Goal: Information Seeking & Learning: Get advice/opinions

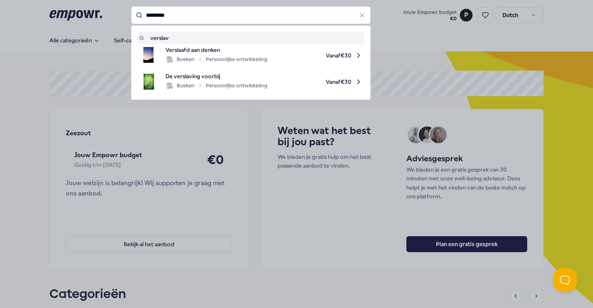
type input "**********"
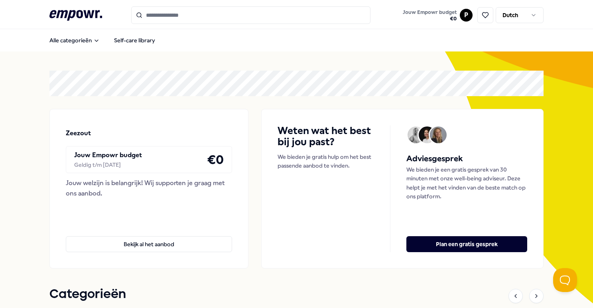
click at [277, 113] on div "Weten wat het best bij jou past? We bieden je gratis hulp om het best passende …" at bounding box center [402, 189] width 282 height 160
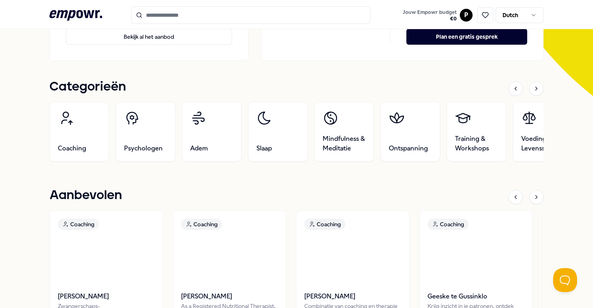
scroll to position [227, 0]
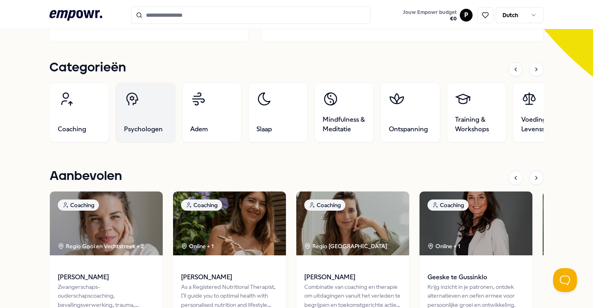
click at [147, 126] on span "Psychologen" at bounding box center [143, 129] width 39 height 10
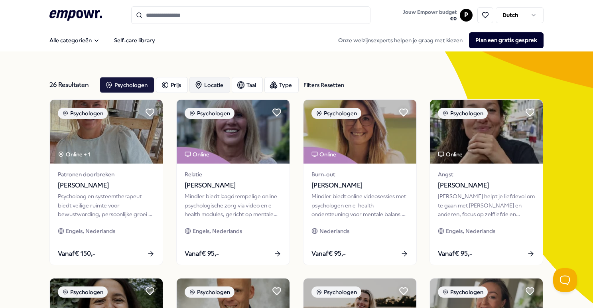
click at [215, 85] on div "Locatie" at bounding box center [210, 85] width 41 height 16
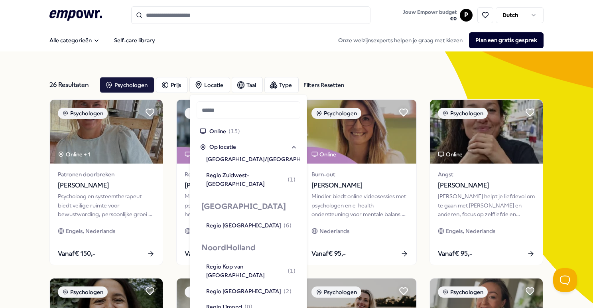
scroll to position [419, 0]
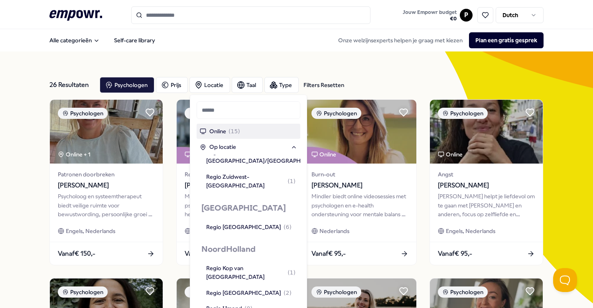
click at [249, 109] on input "text" at bounding box center [249, 110] width 104 height 18
type input "*"
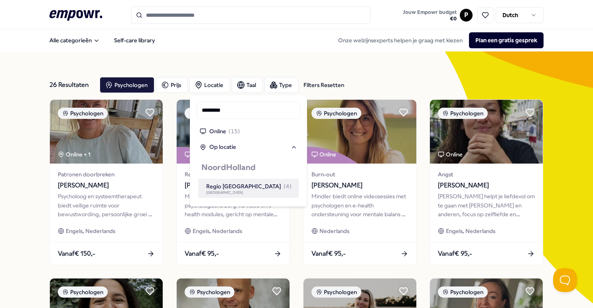
type input "*********"
click at [265, 192] on span "[GEOGRAPHIC_DATA]" at bounding box center [250, 193] width 89 height 4
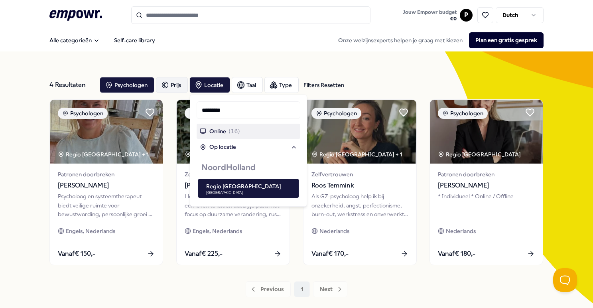
click at [177, 84] on div "Prijs" at bounding box center [172, 85] width 32 height 16
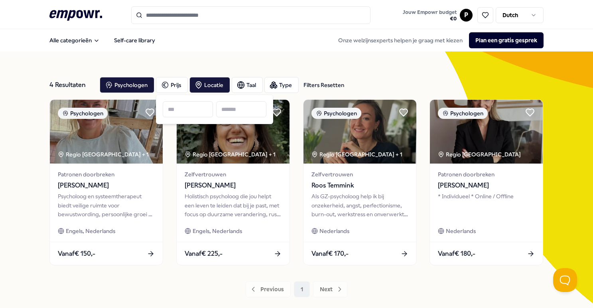
click at [196, 61] on div "4 Resultaten Filters Resetten Psychologen [PERSON_NAME] Taal Type Filters Reset…" at bounding box center [296, 183] width 494 height 265
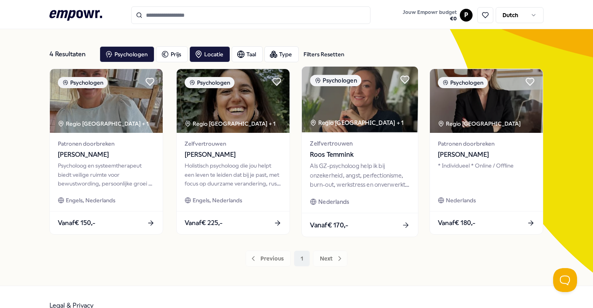
scroll to position [32, 0]
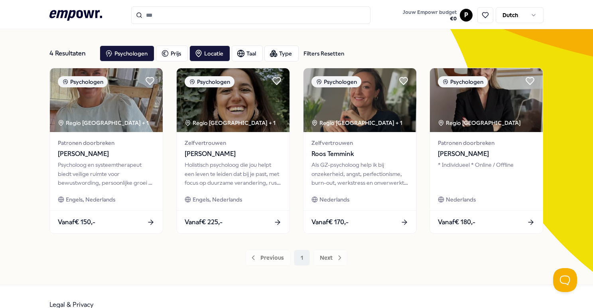
click at [427, 243] on div "4 Resultaten Filters Resetten Psychologen [PERSON_NAME] Taal Type Filters Reset…" at bounding box center [296, 152] width 494 height 227
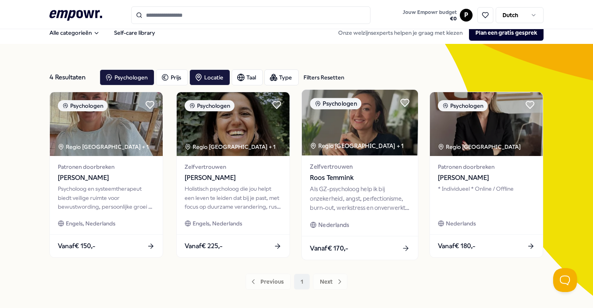
scroll to position [2, 0]
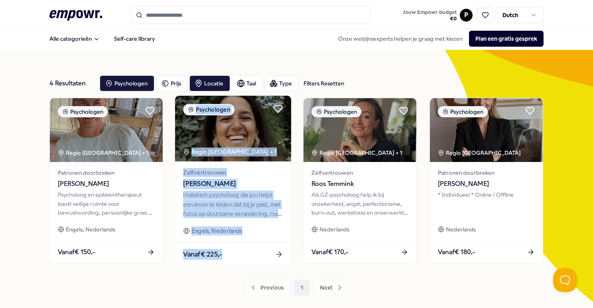
click at [248, 217] on div "Holistisch psycholoog die jou helpt een leven te leiden dat bij je past, met fo…" at bounding box center [233, 205] width 100 height 28
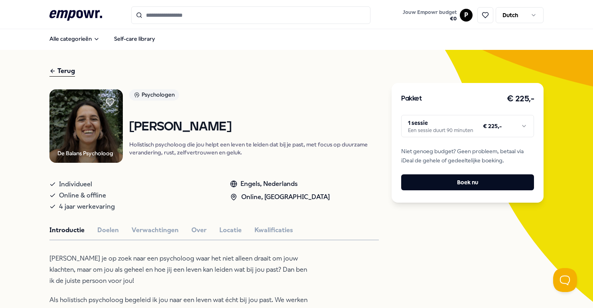
click at [294, 225] on div "Introductie Doelen Verwachtingen Over Locatie Kwalificaties" at bounding box center [214, 230] width 330 height 10
click at [263, 140] on p "Holistisch psycholoog die jou helpt een leven te leiden dat bij je past, met fo…" at bounding box center [254, 148] width 250 height 16
click at [263, 144] on p "Holistisch psycholoog die jou helpt een leven te leiden dat bij je past, met fo…" at bounding box center [254, 148] width 250 height 16
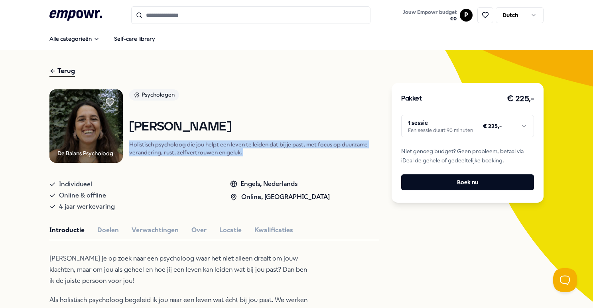
click at [263, 144] on p "Holistisch psycholoog die jou helpt een leven te leiden dat bij je past, met fo…" at bounding box center [254, 148] width 250 height 16
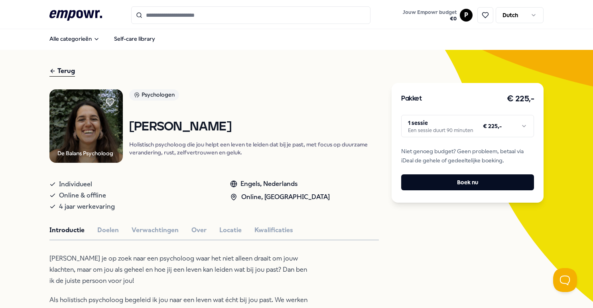
click at [263, 153] on p "Holistisch psycholoog die jou helpt een leven te leiden dat bij je past, met fo…" at bounding box center [254, 148] width 250 height 16
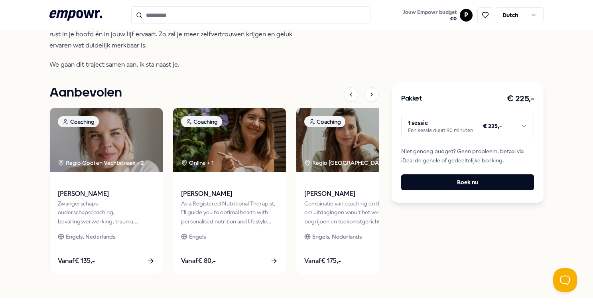
scroll to position [330, 0]
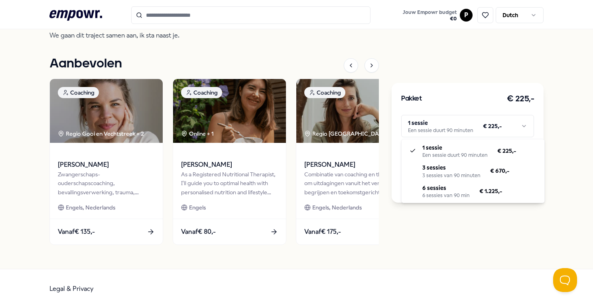
click at [500, 119] on html ".empowr-logo_svg__cls-1{fill:#03032f} Jouw Empowr budget € 0 P Dutch Alle categ…" at bounding box center [296, 154] width 593 height 308
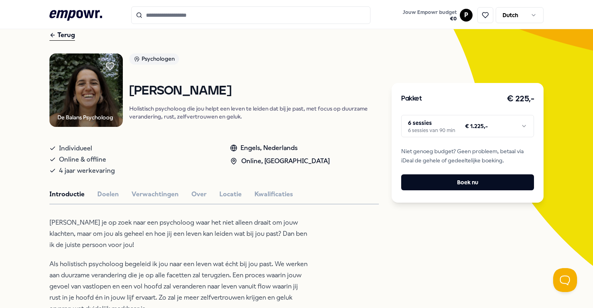
scroll to position [0, 0]
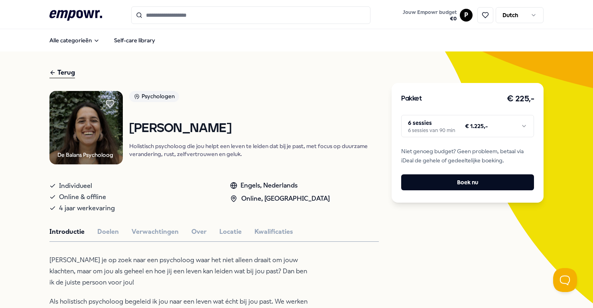
click at [89, 129] on img at bounding box center [85, 127] width 73 height 73
click at [201, 15] on input "Search for products, categories or subcategories" at bounding box center [250, 15] width 239 height 18
